Goal: Transaction & Acquisition: Obtain resource

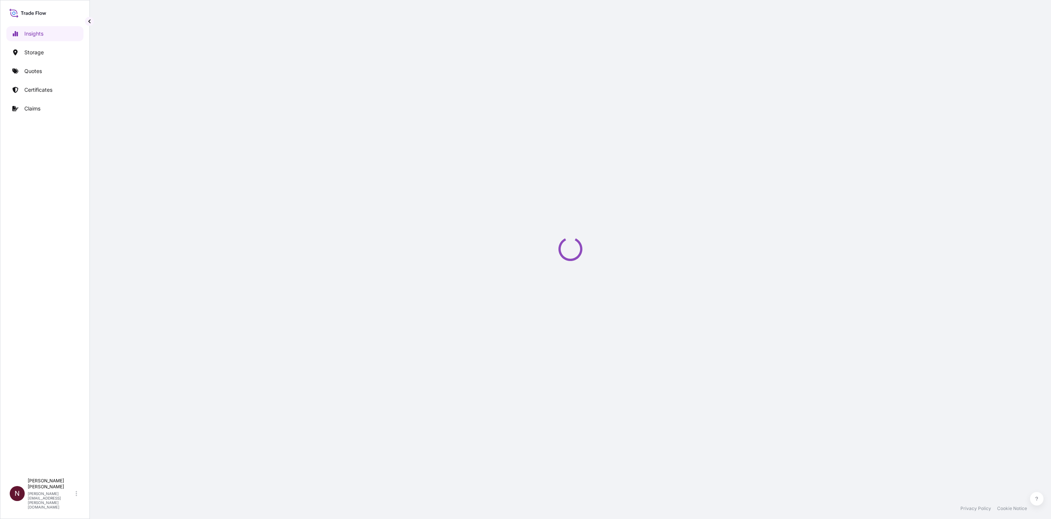
select select "2025"
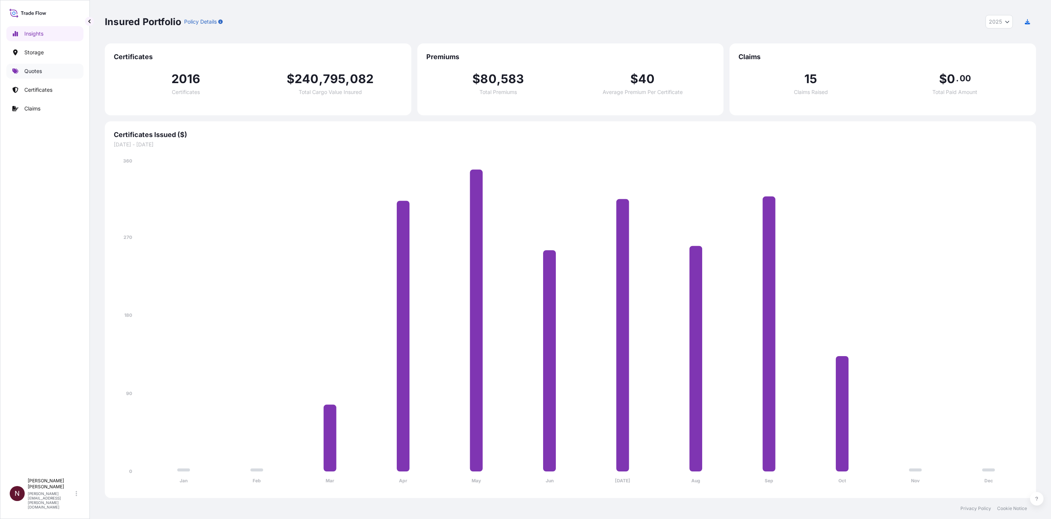
click at [43, 69] on link "Quotes" at bounding box center [44, 71] width 77 height 15
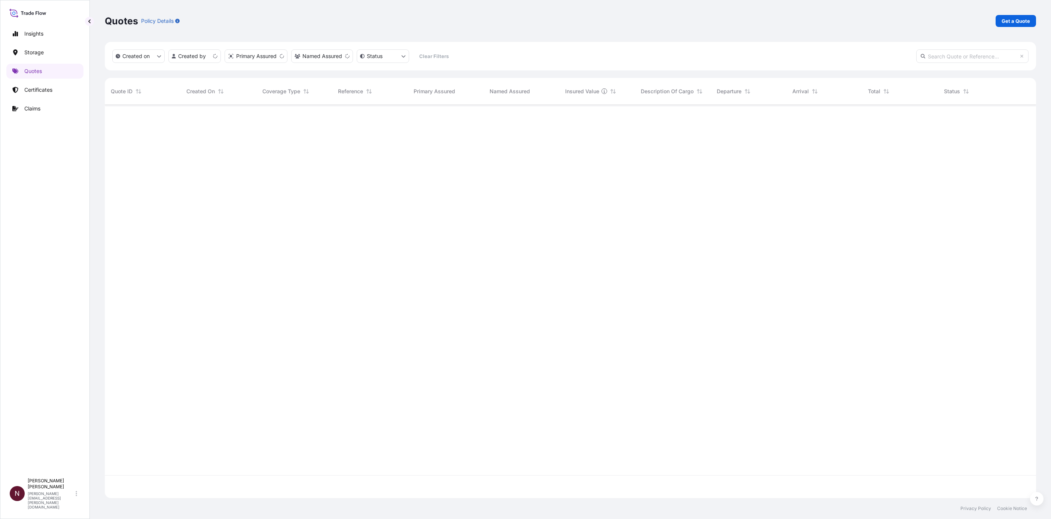
scroll to position [388, 922]
click at [1018, 24] on p "Get a Quote" at bounding box center [1015, 20] width 28 height 7
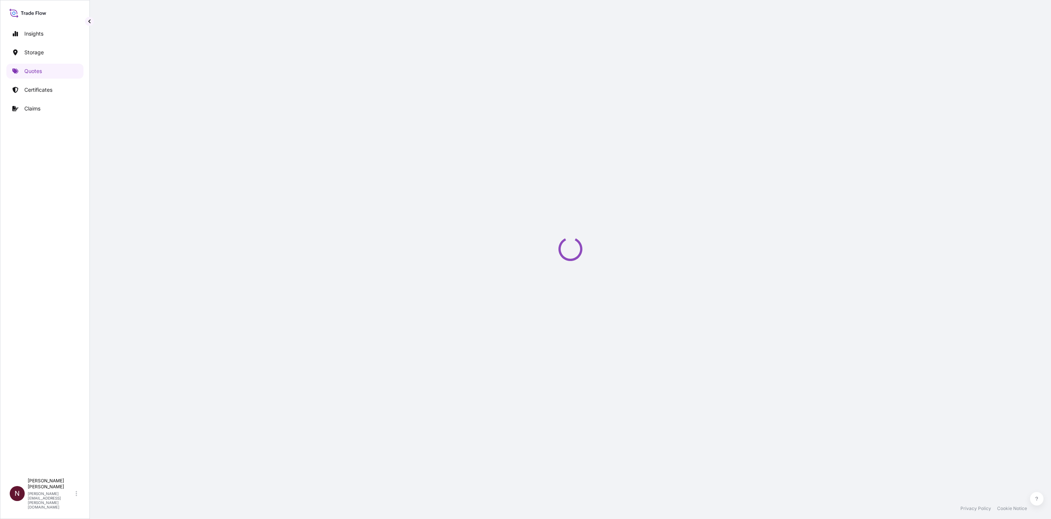
select select "Water"
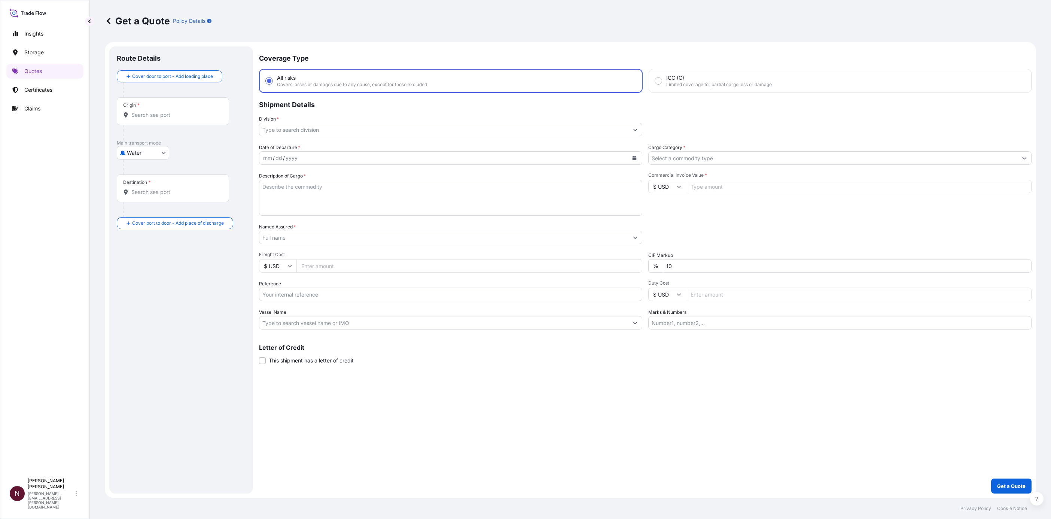
click at [154, 117] on input "Origin *" at bounding box center [175, 114] width 88 height 7
click at [153, 140] on b "SADMM" at bounding box center [152, 137] width 21 height 6
type input "SADMM - Ad [GEOGRAPHIC_DATA], [GEOGRAPHIC_DATA]"
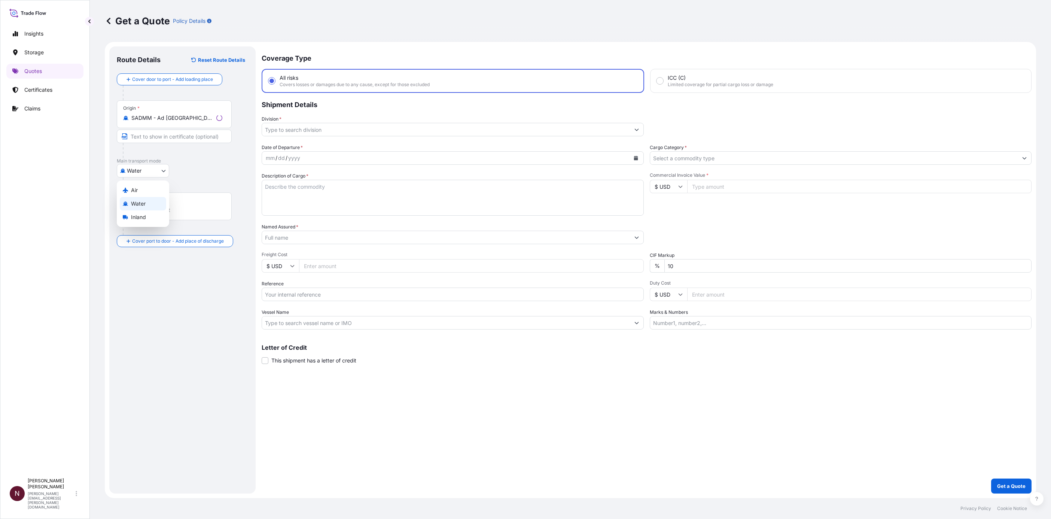
click at [145, 171] on body "0 options available. 1 option available. Insights Storage Quotes Certificates C…" at bounding box center [525, 259] width 1051 height 519
click at [138, 205] on span "Water" at bounding box center [138, 203] width 15 height 7
click at [143, 158] on body "0 options available. 1 option available. Insights Storage Quotes Certificates C…" at bounding box center [525, 259] width 1051 height 519
click at [139, 176] on div "Air" at bounding box center [143, 174] width 46 height 13
select select "Air"
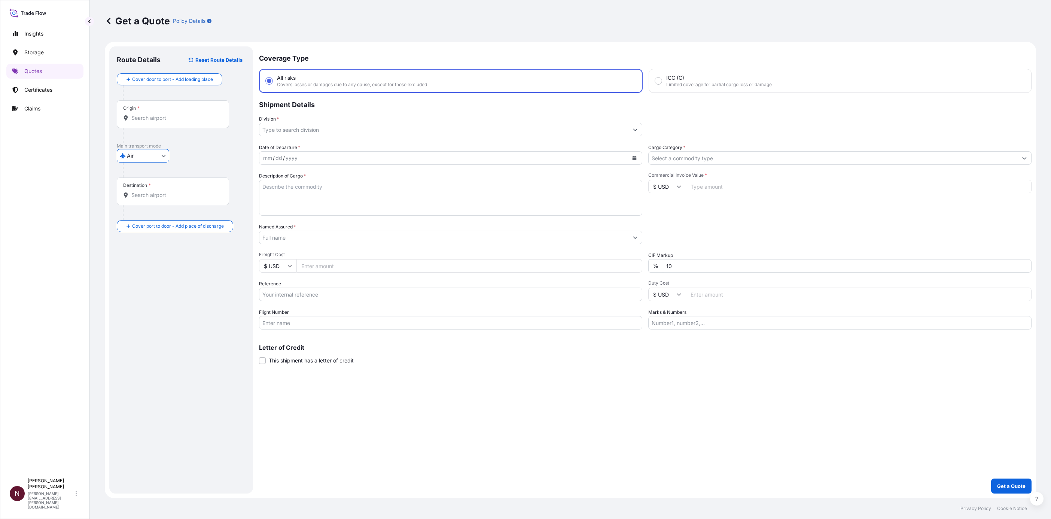
click at [152, 121] on input "Origin *" at bounding box center [175, 117] width 88 height 7
click at [161, 141] on b "SADMM" at bounding box center [152, 140] width 21 height 6
type input "SADMM - Ad [GEOGRAPHIC_DATA], [GEOGRAPHIC_DATA]"
click at [152, 205] on div "Destination *" at bounding box center [173, 206] width 112 height 28
click at [152, 206] on input "Destination *" at bounding box center [175, 209] width 88 height 7
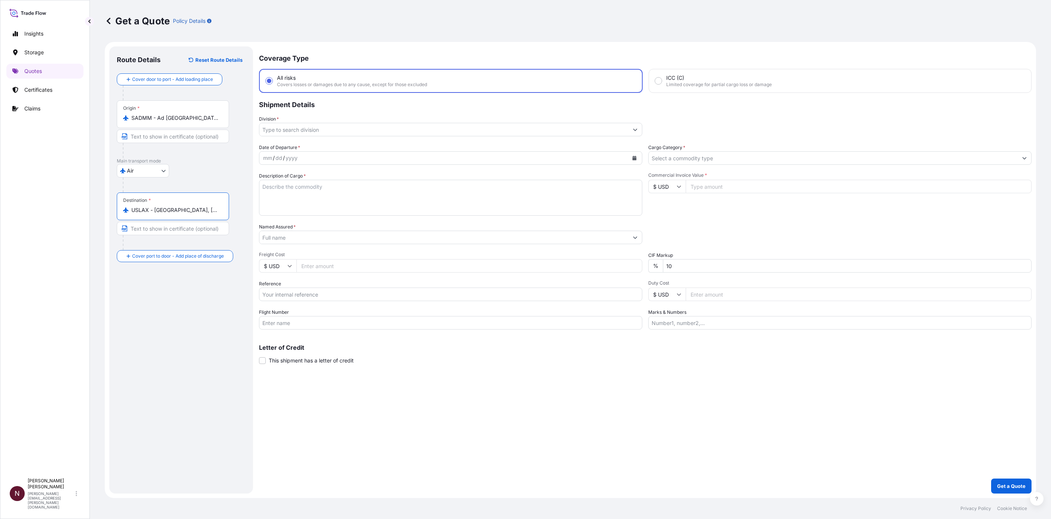
type input "USLAX - [GEOGRAPHIC_DATA], [GEOGRAPHIC_DATA]"
click at [613, 133] on input "Division *" at bounding box center [443, 129] width 369 height 13
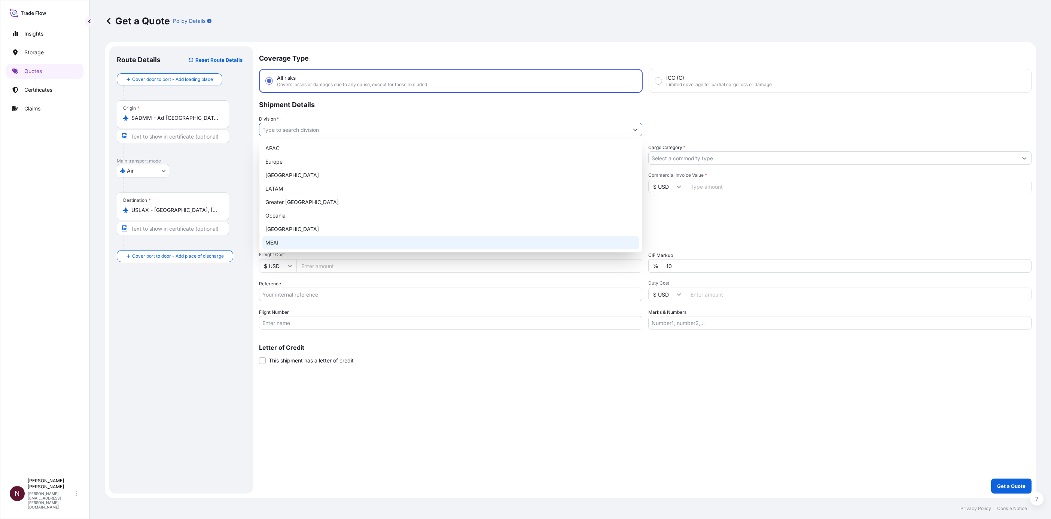
click at [280, 244] on div "MEAI" at bounding box center [450, 242] width 376 height 13
type input "MEAI"
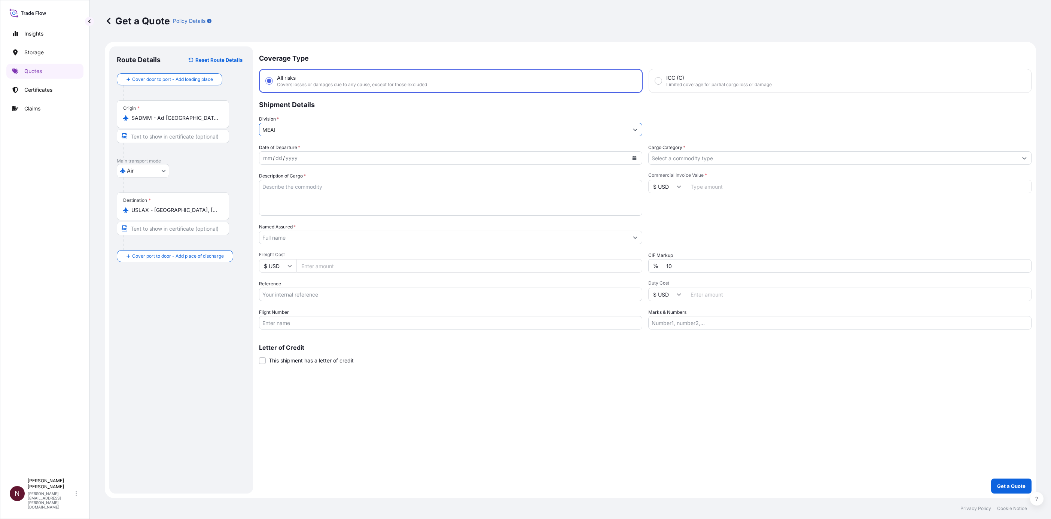
click at [289, 159] on div "yyyy" at bounding box center [291, 157] width 13 height 9
click at [634, 158] on icon "Calendar" at bounding box center [634, 158] width 4 height 4
click at [330, 238] on div "16" at bounding box center [328, 234] width 13 height 13
click at [305, 195] on textarea "Description of Cargo *" at bounding box center [450, 198] width 383 height 36
type textarea "GENERAL"
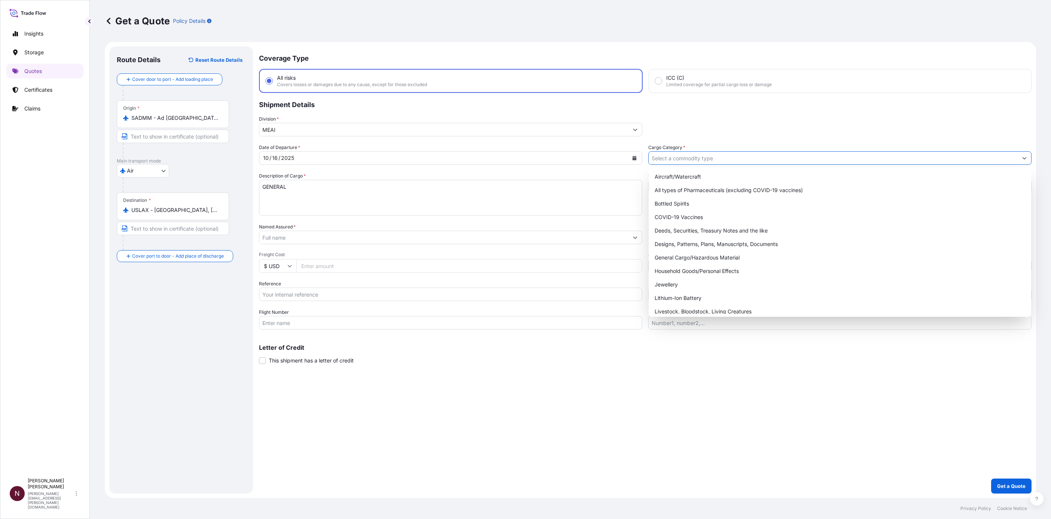
click at [698, 159] on input "Cargo Category *" at bounding box center [832, 157] width 369 height 13
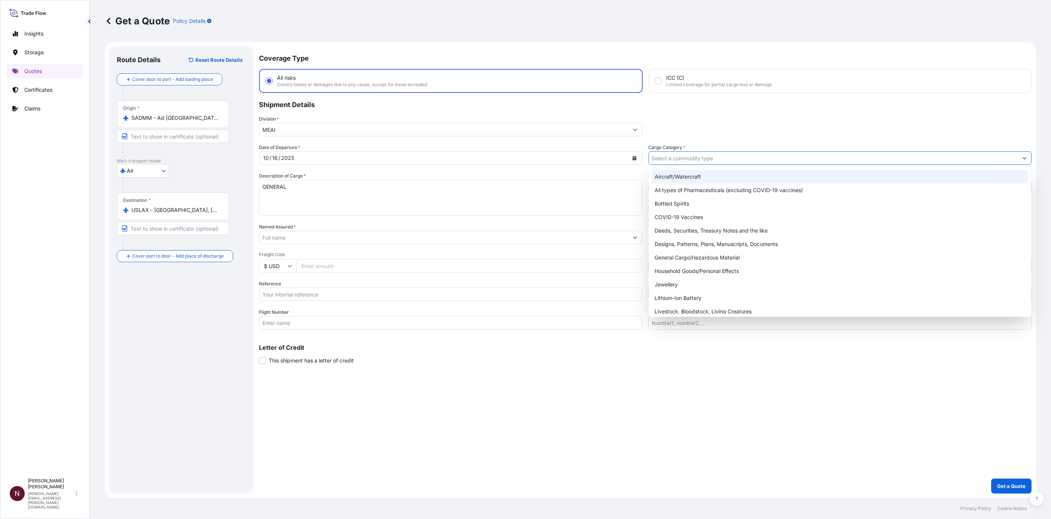
click at [672, 159] on input "Cargo Category *" at bounding box center [832, 157] width 369 height 13
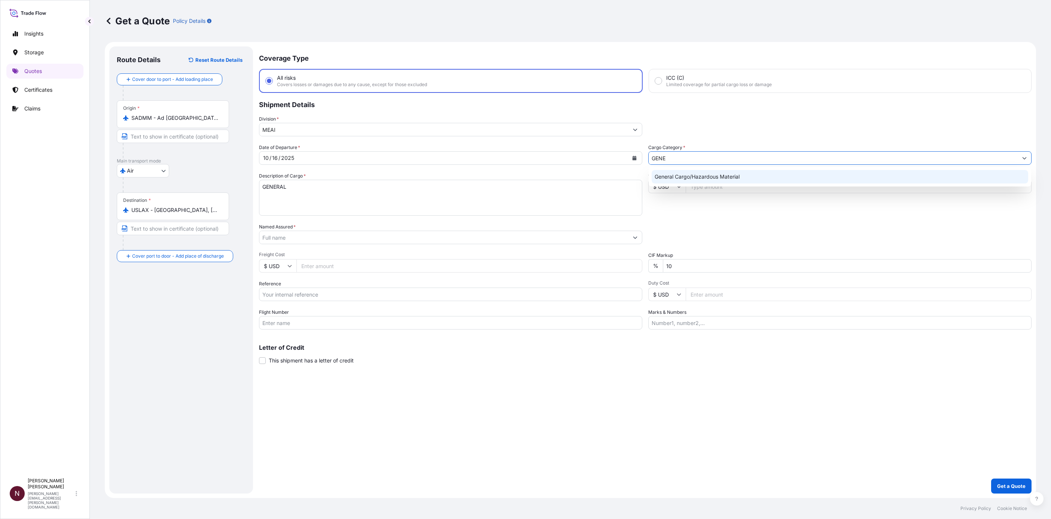
click at [739, 180] on div "General Cargo/Hazardous Material" at bounding box center [839, 176] width 376 height 13
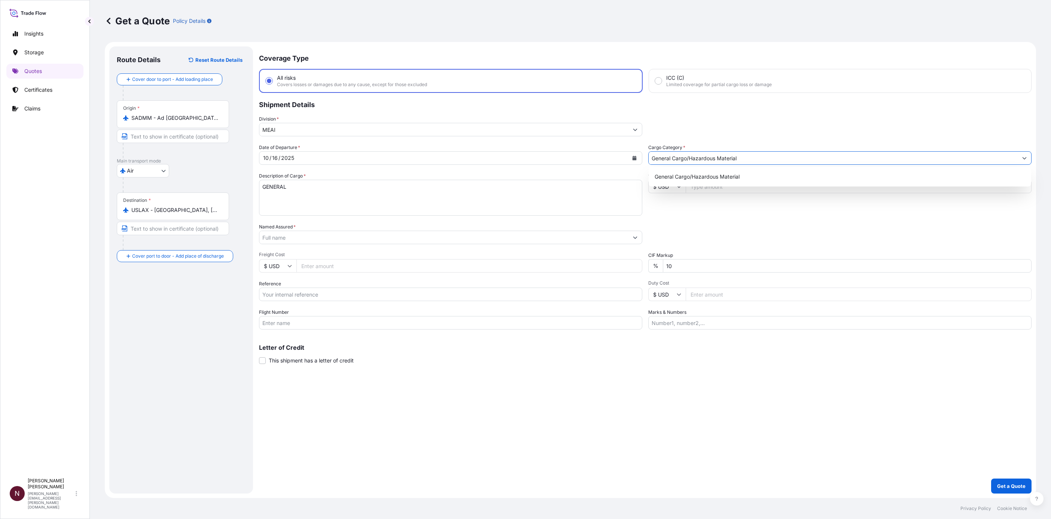
type input "General Cargo/Hazardous Material"
click at [711, 190] on input "Commercial Invoice Value *" at bounding box center [859, 186] width 346 height 13
type input "250000"
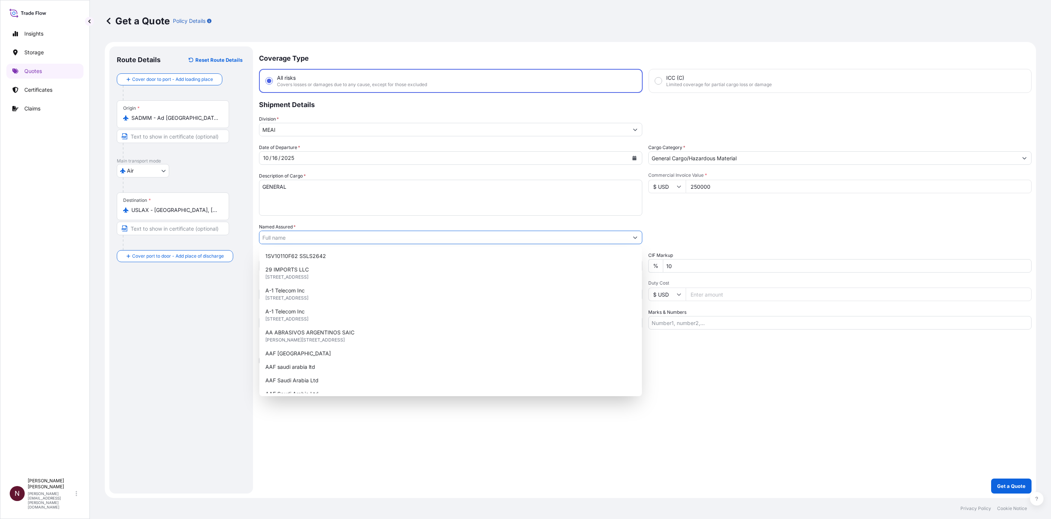
click at [698, 187] on input "250000" at bounding box center [859, 186] width 346 height 13
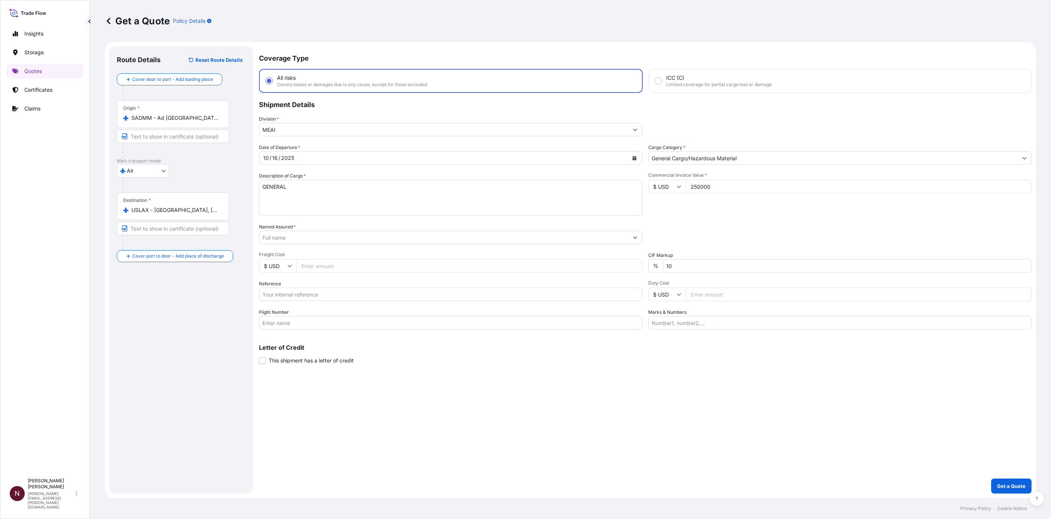
click at [698, 186] on input "250000" at bounding box center [859, 186] width 346 height 13
drag, startPoint x: 699, startPoint y: 188, endPoint x: 702, endPoint y: 193, distance: 5.9
click at [702, 189] on input "250000" at bounding box center [859, 186] width 346 height 13
click at [298, 241] on input "Named Assured *" at bounding box center [443, 237] width 369 height 13
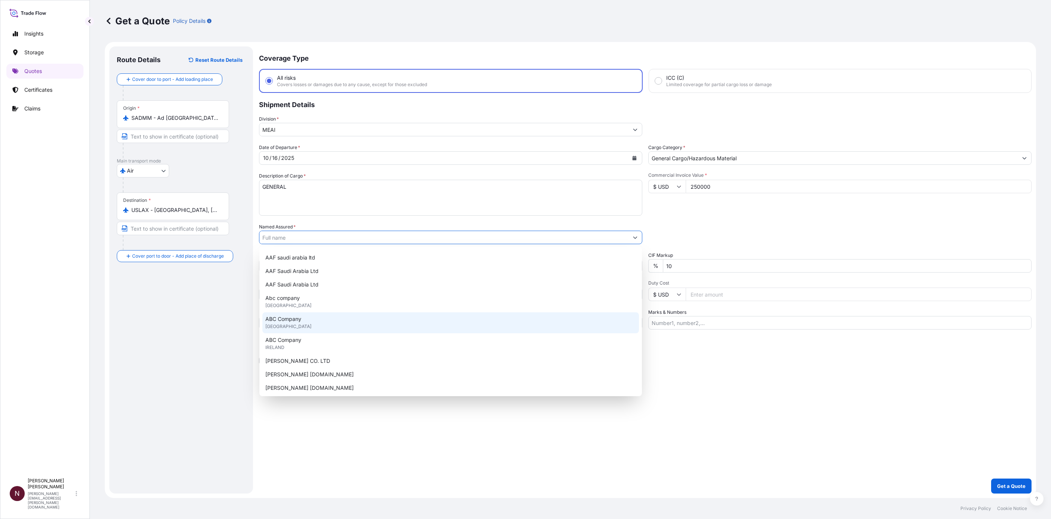
scroll to position [110, 0]
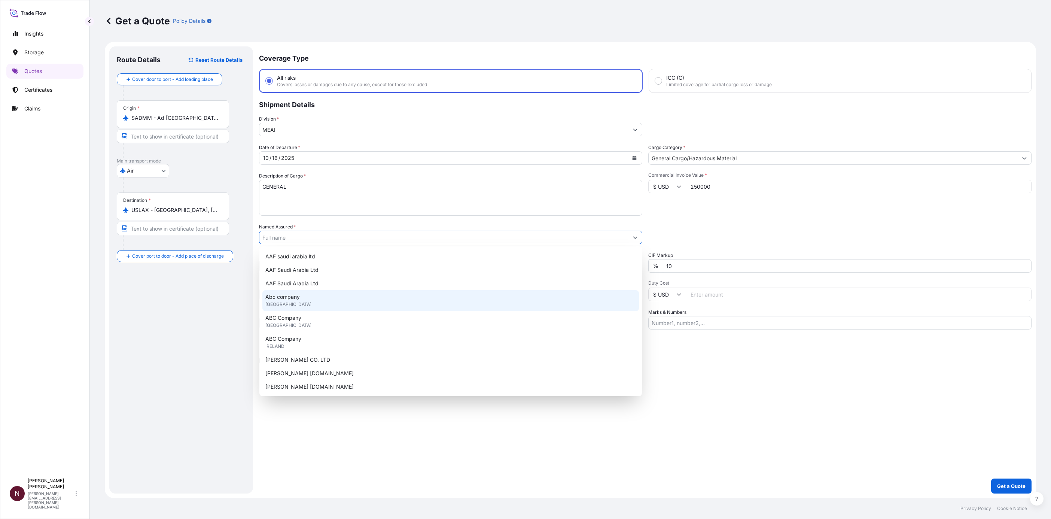
click at [281, 296] on span "Abc company" at bounding box center [282, 296] width 34 height 7
type input "Abc company"
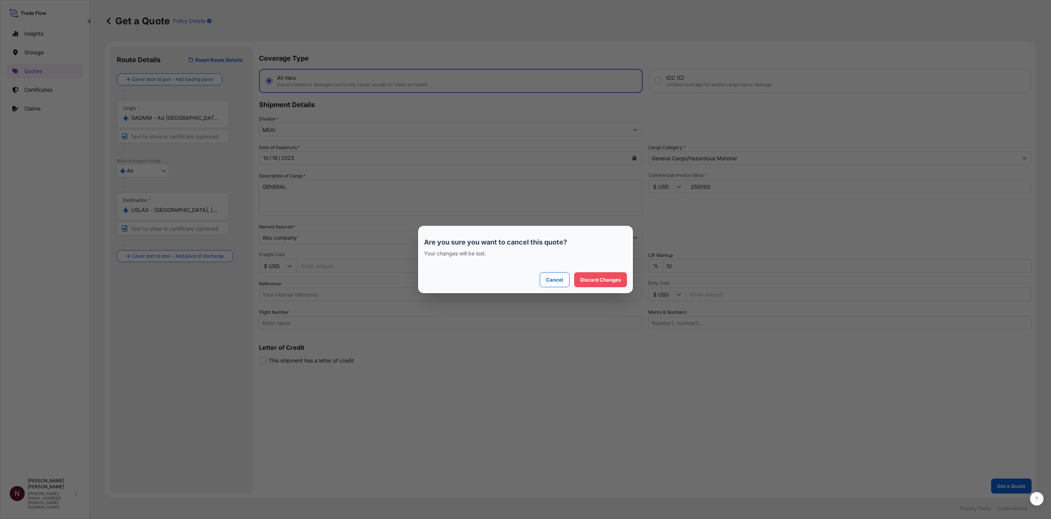
click at [557, 279] on p "Cancel" at bounding box center [554, 279] width 17 height 7
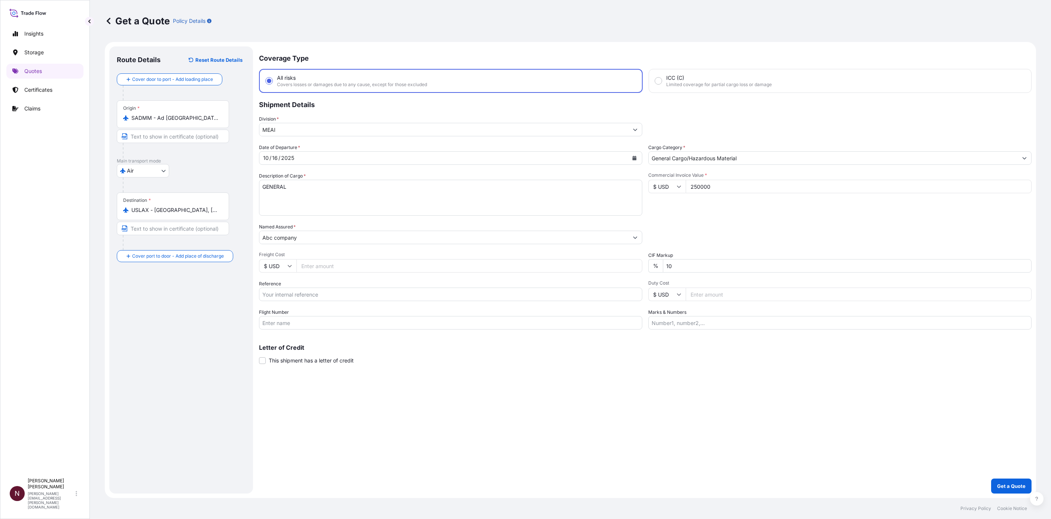
drag, startPoint x: 676, startPoint y: 265, endPoint x: 644, endPoint y: 265, distance: 32.6
click at [644, 267] on div "Date of Departure * [DATE] Cargo Category * General Cargo/Hazardous Material De…" at bounding box center [645, 237] width 772 height 186
type input "0"
click at [685, 442] on div "Coverage Type All risks Covers losses or damages due to any cause, except for t…" at bounding box center [645, 269] width 772 height 447
click at [1024, 488] on p "Get a Quote" at bounding box center [1011, 485] width 28 height 7
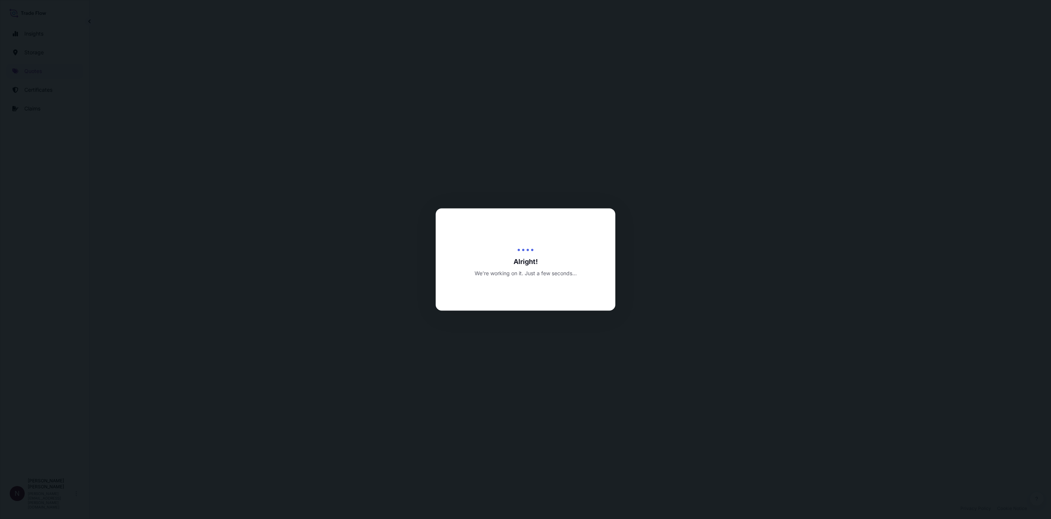
select select "Air"
